Goal: Navigation & Orientation: Find specific page/section

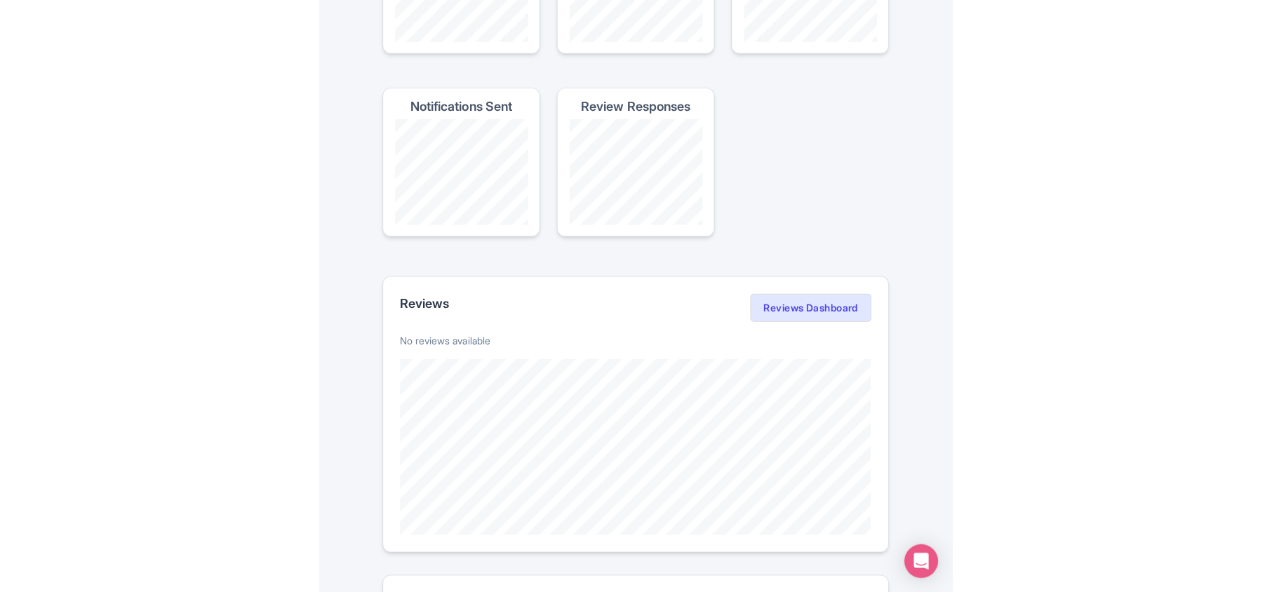
scroll to position [187, 0]
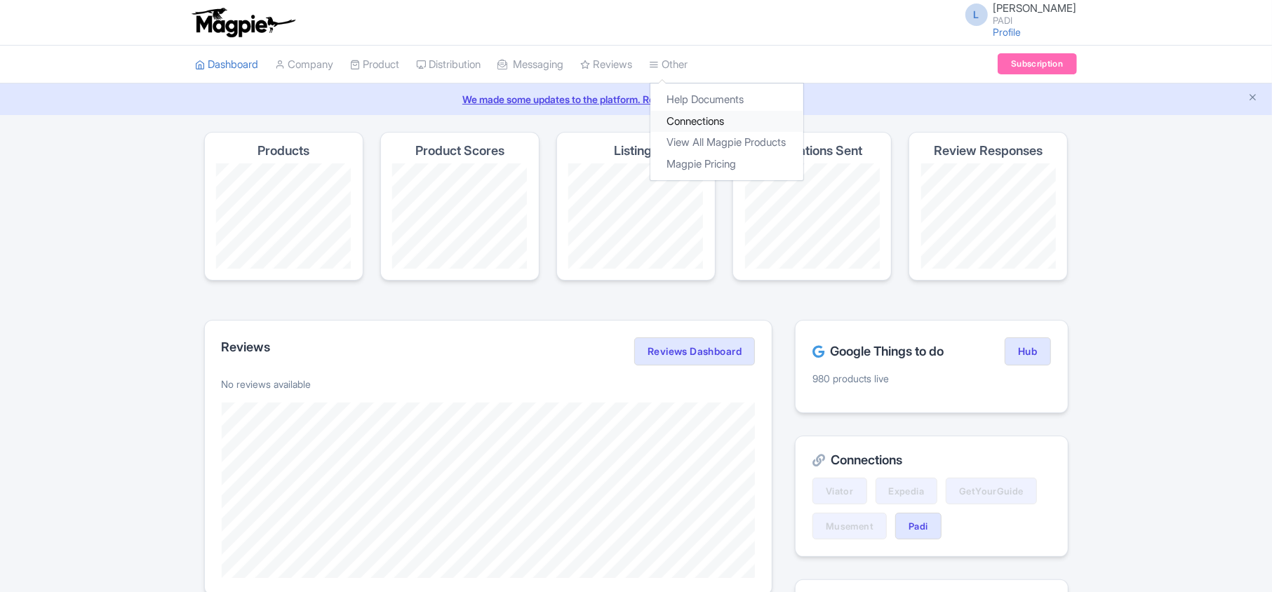
click at [692, 116] on link "Connections" at bounding box center [726, 122] width 153 height 22
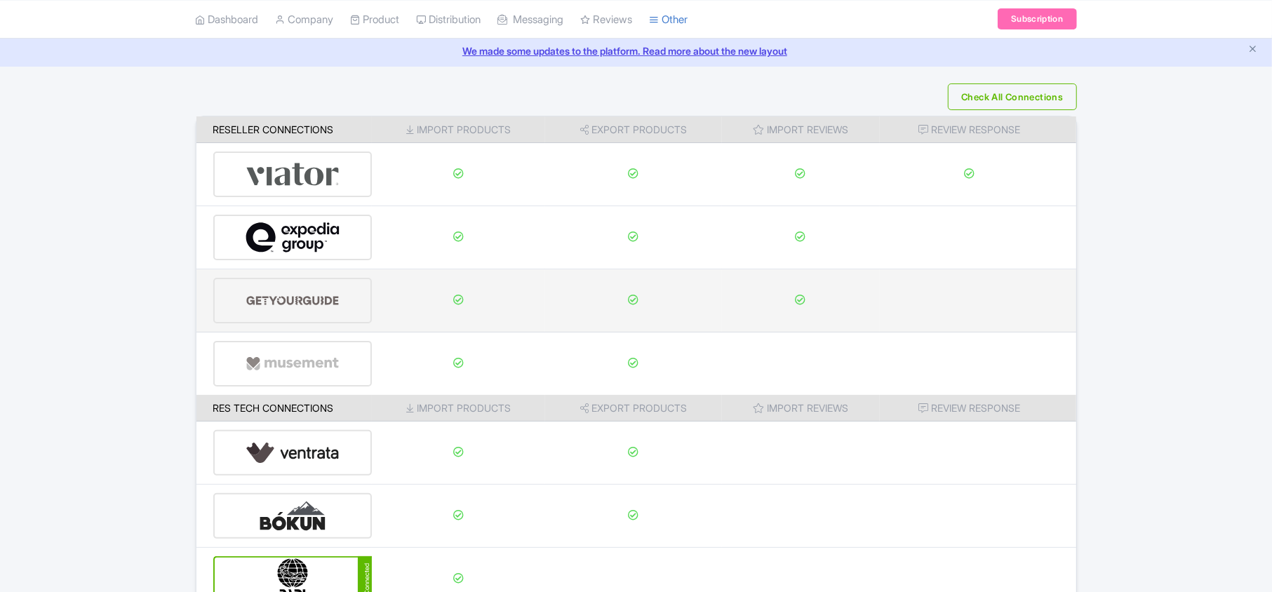
scroll to position [220, 0]
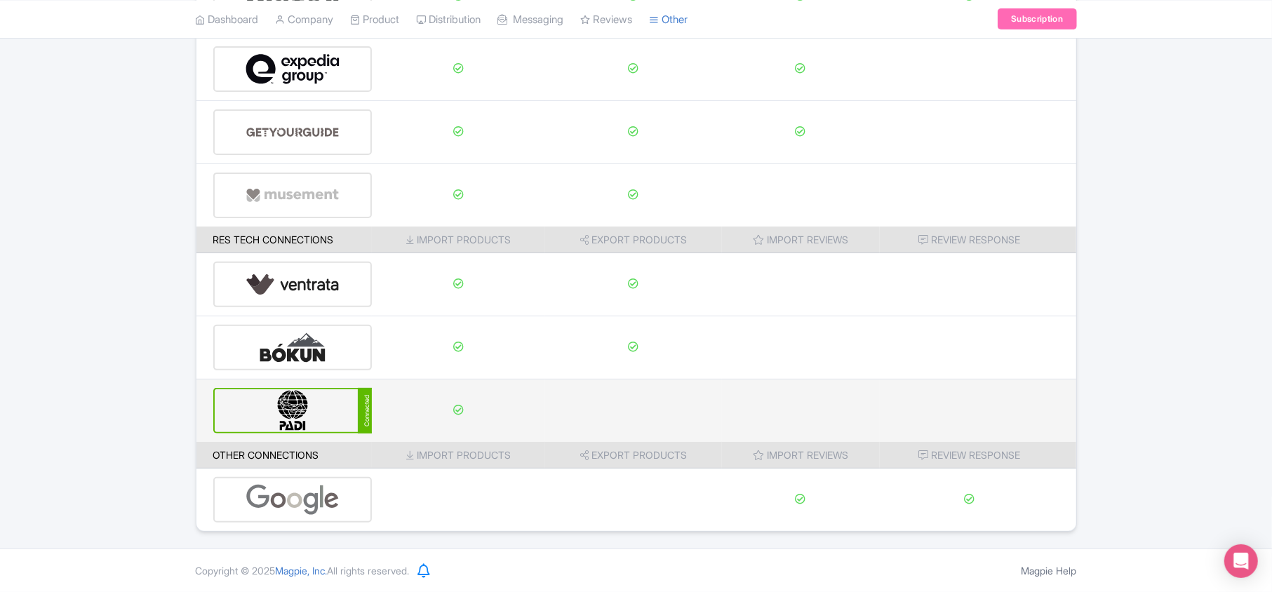
click at [274, 424] on img at bounding box center [293, 410] width 95 height 43
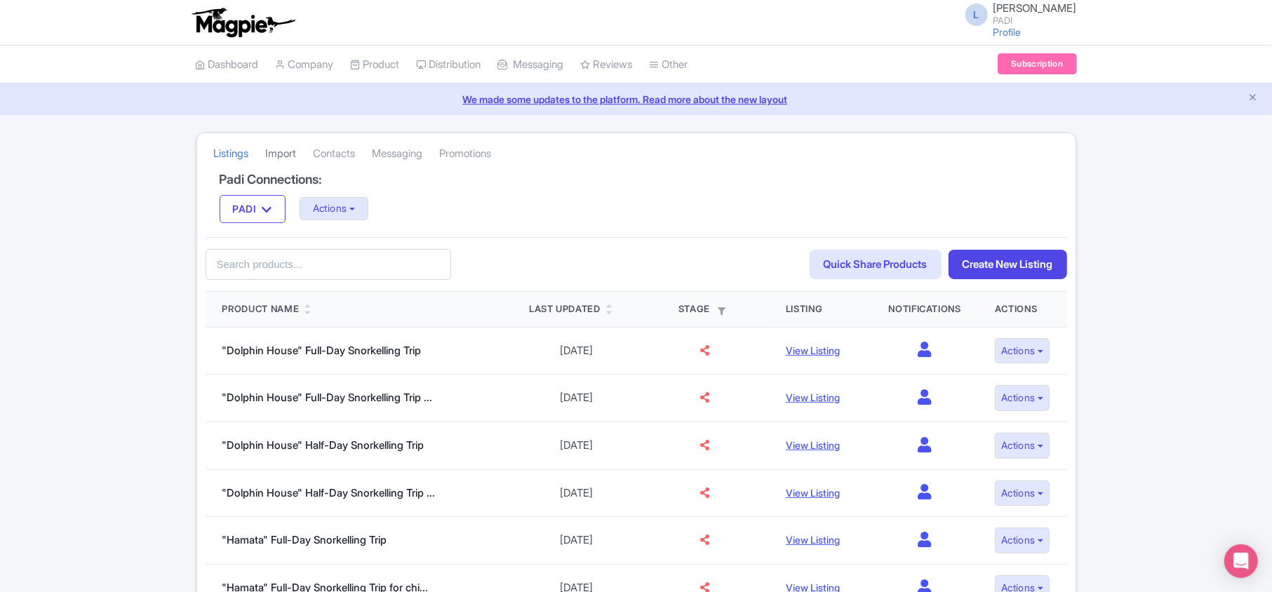
click at [293, 149] on link "Import" at bounding box center [281, 154] width 31 height 39
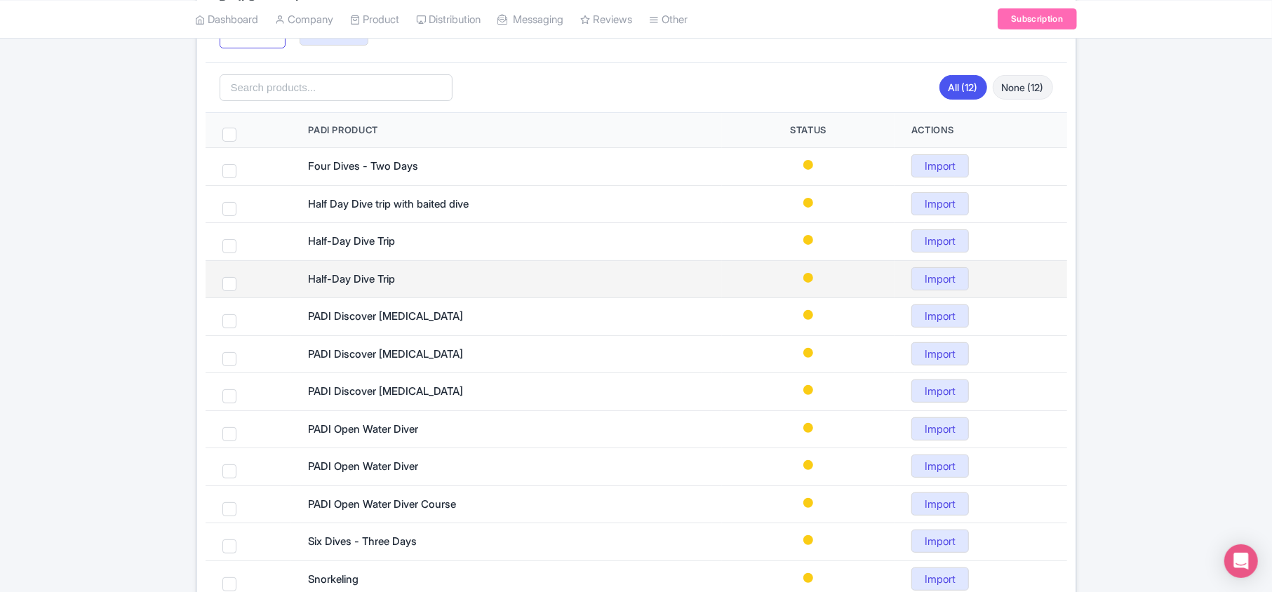
scroll to position [268, 0]
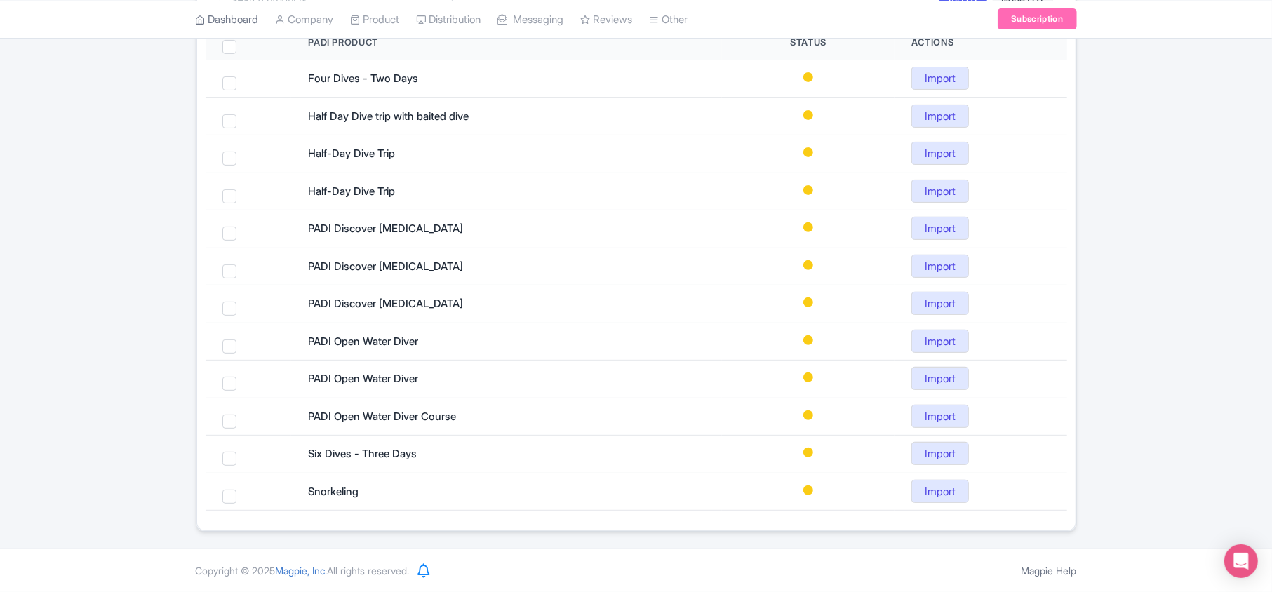
click at [212, 25] on link "Dashboard" at bounding box center [227, 19] width 63 height 39
